Goal: Information Seeking & Learning: Compare options

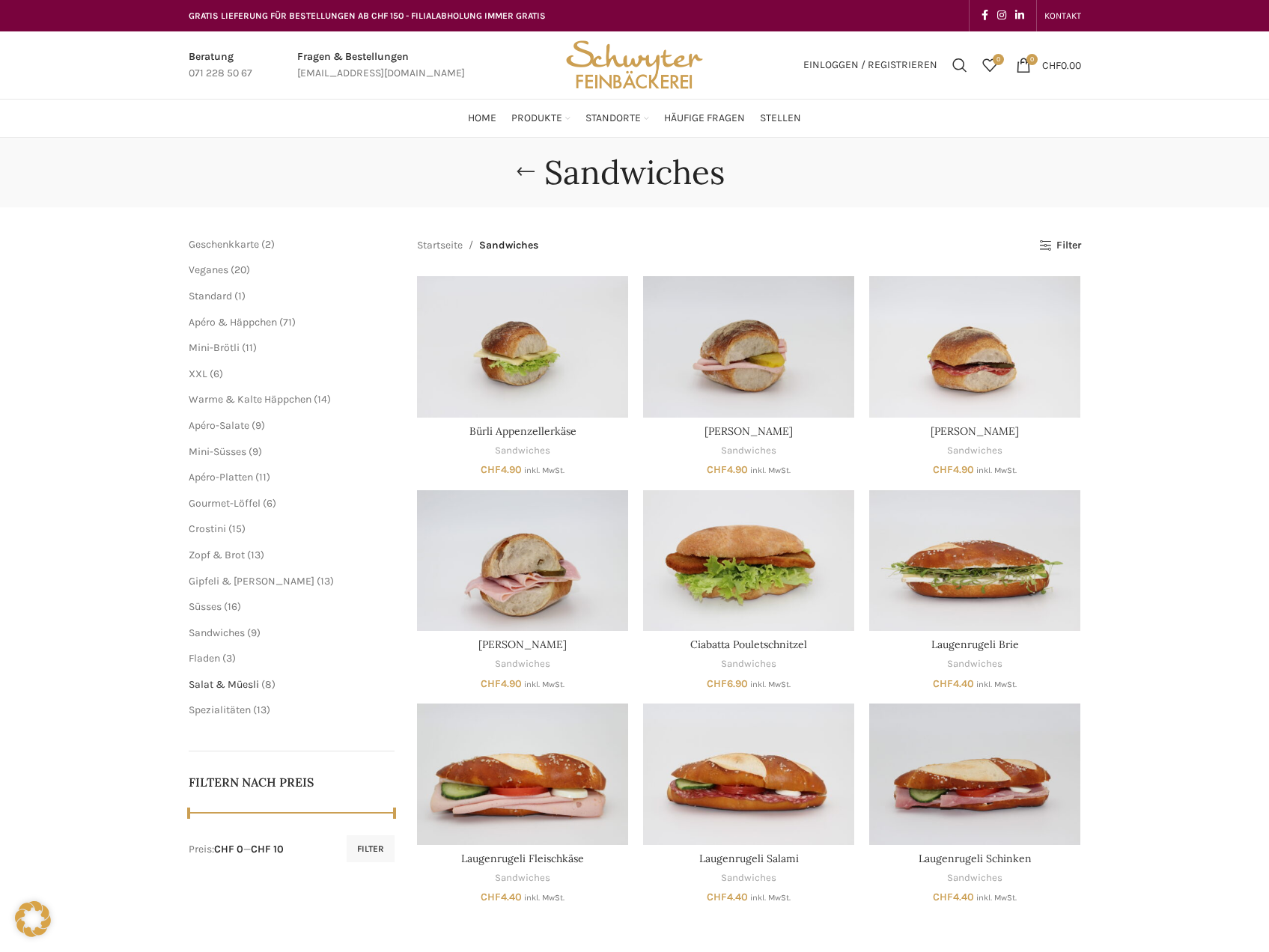
click at [243, 688] on span "Salat & Müesli" at bounding box center [224, 684] width 71 height 13
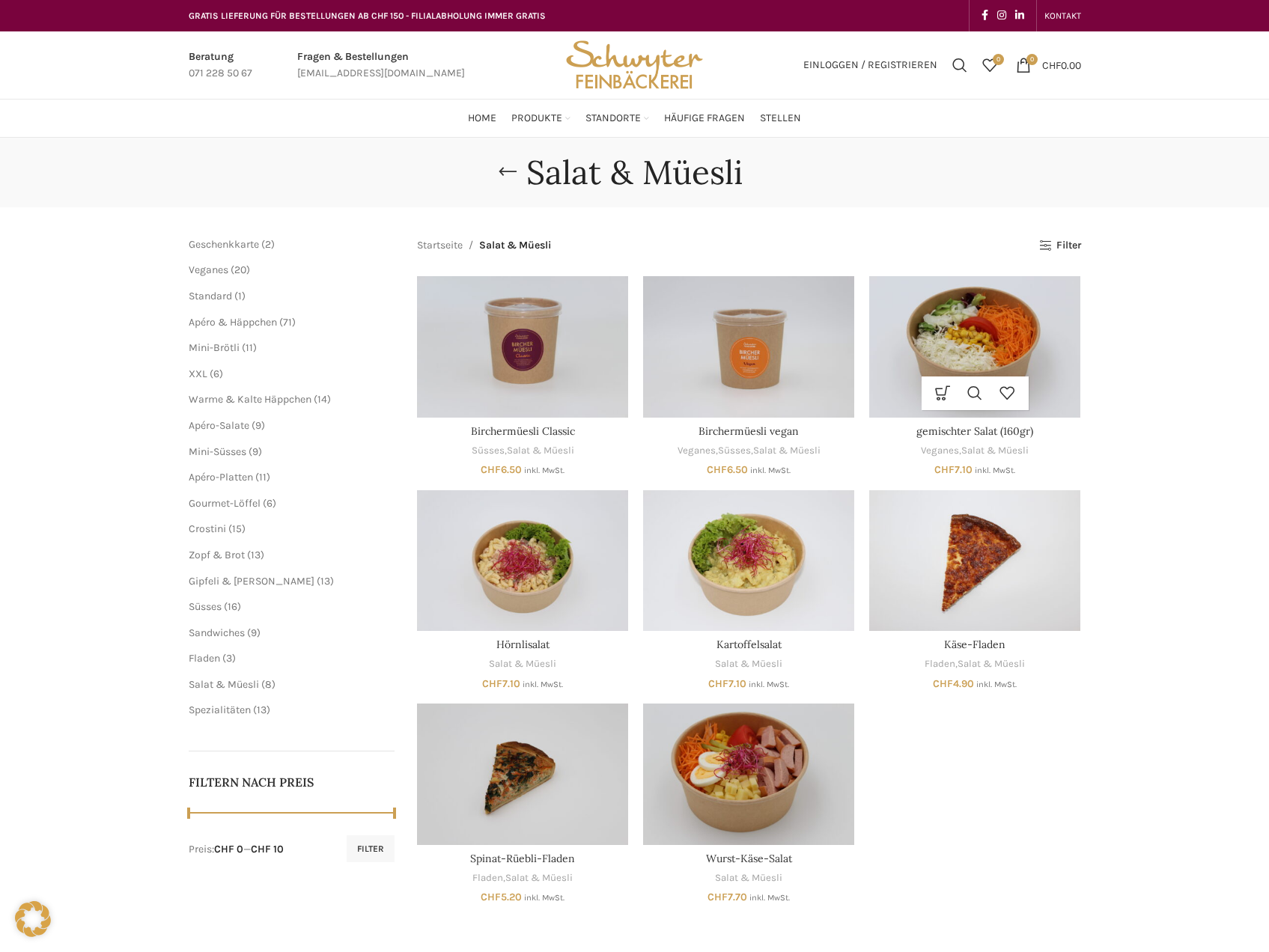
click at [1019, 341] on img "gemischter Salat (160gr)" at bounding box center [974, 346] width 211 height 140
click at [514, 557] on img "Hörnlisalat" at bounding box center [522, 560] width 211 height 140
click at [195, 375] on span "XXL" at bounding box center [198, 374] width 18 height 13
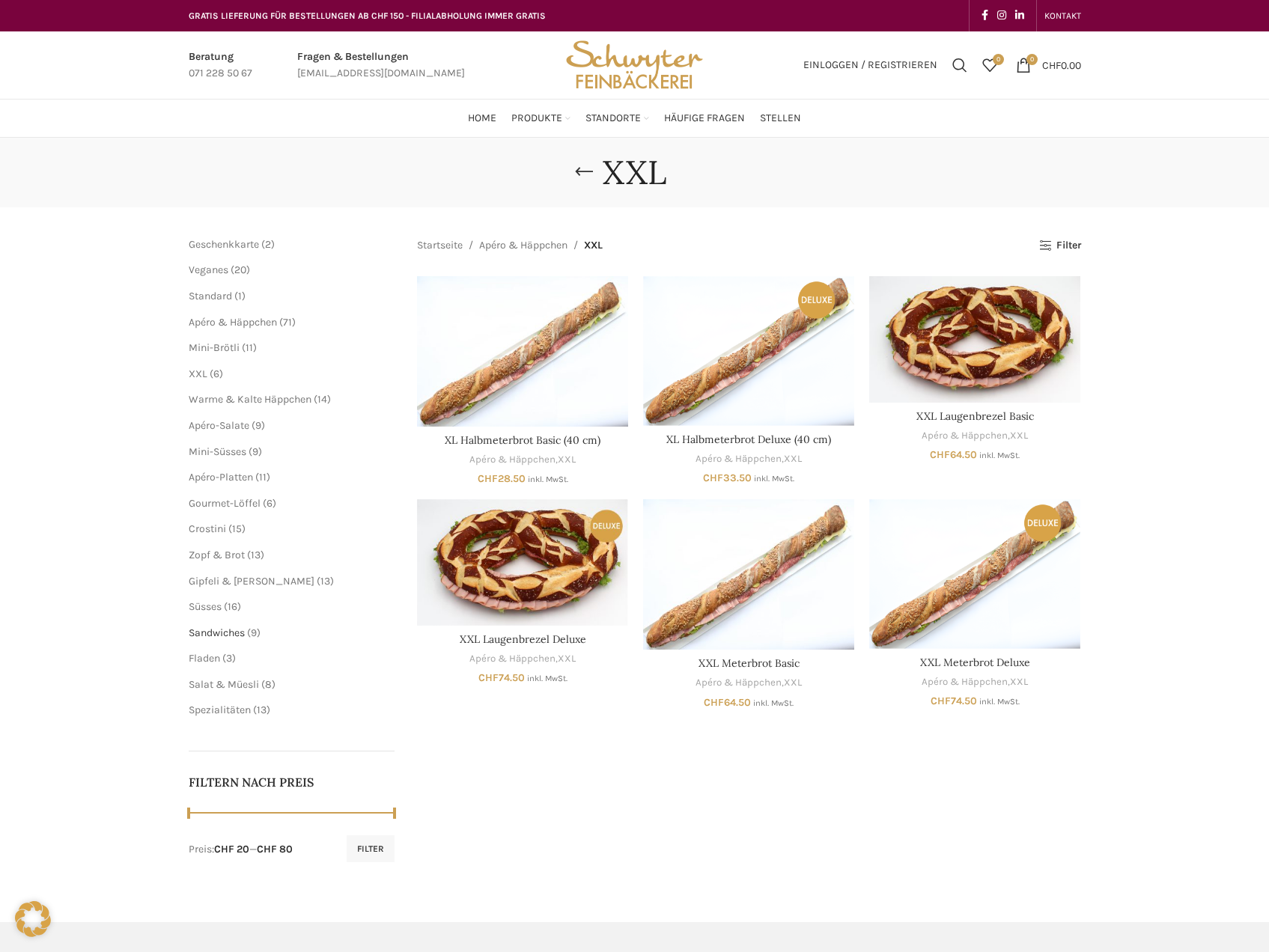
click at [212, 628] on span "Sandwiches" at bounding box center [216, 633] width 56 height 13
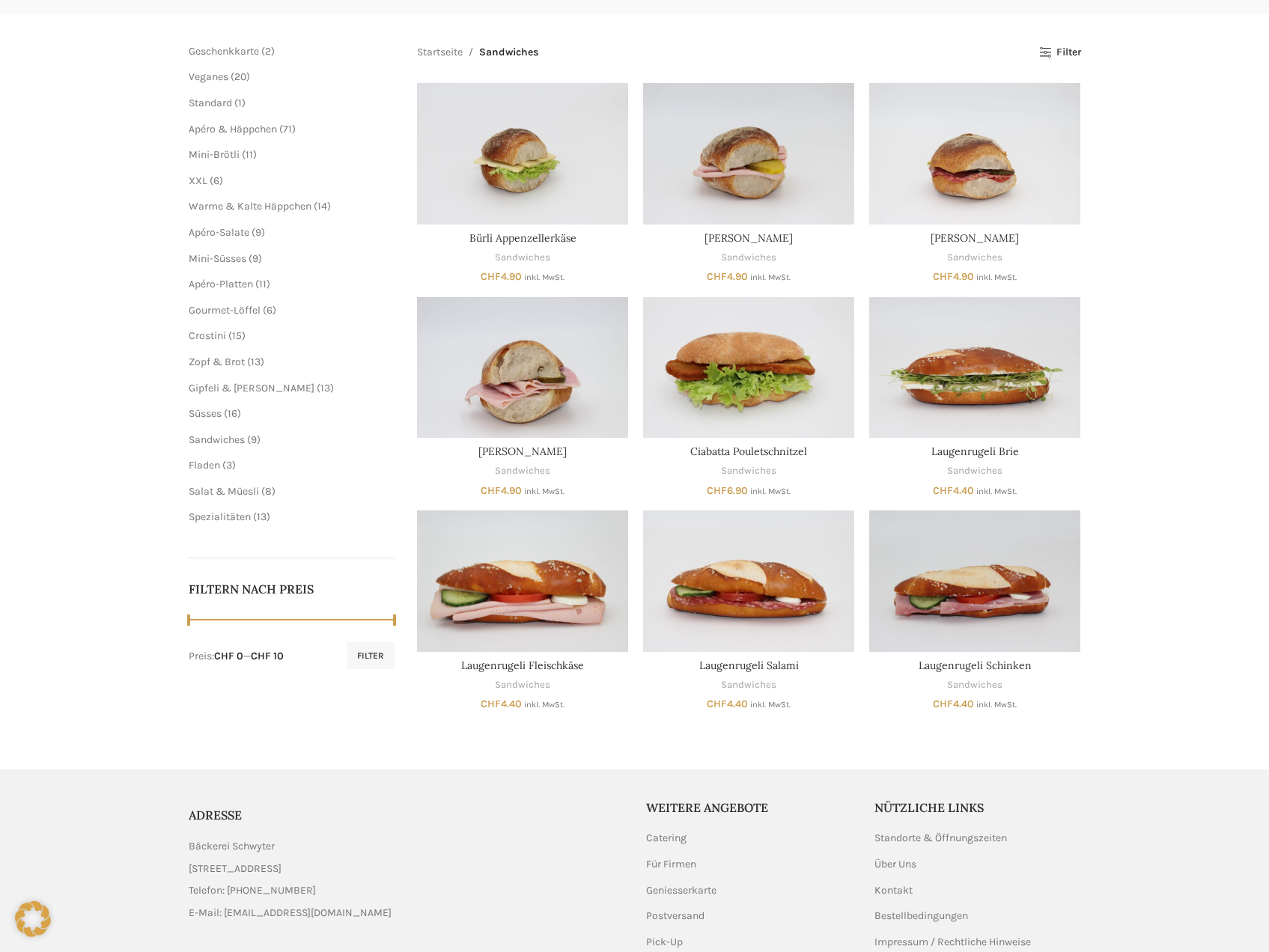
scroll to position [293, 0]
